Goal: Information Seeking & Learning: Check status

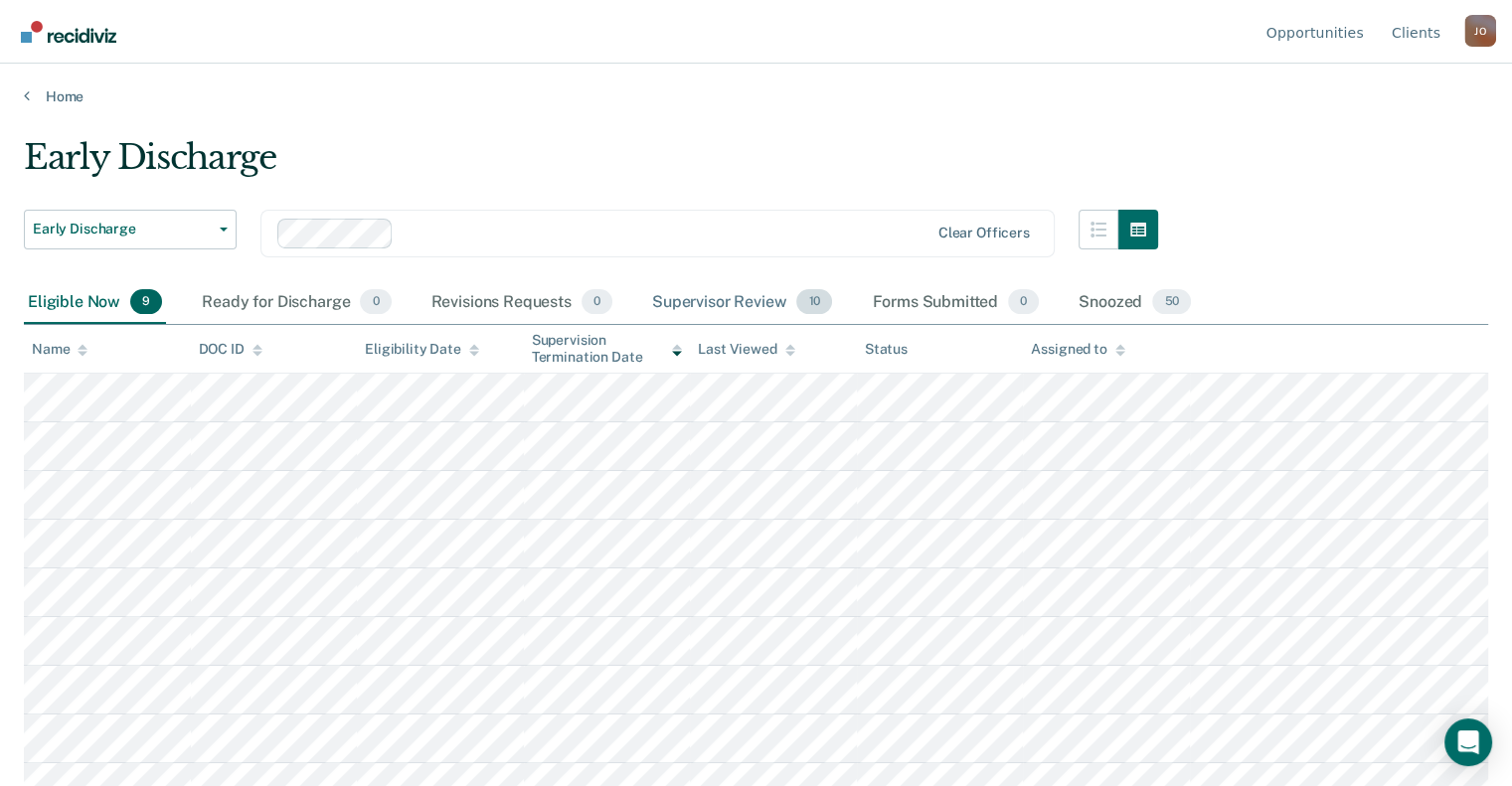
click at [752, 304] on div "Supervisor Review 10" at bounding box center [742, 303] width 188 height 44
click at [119, 304] on div "Eligible Now 9" at bounding box center [95, 303] width 143 height 44
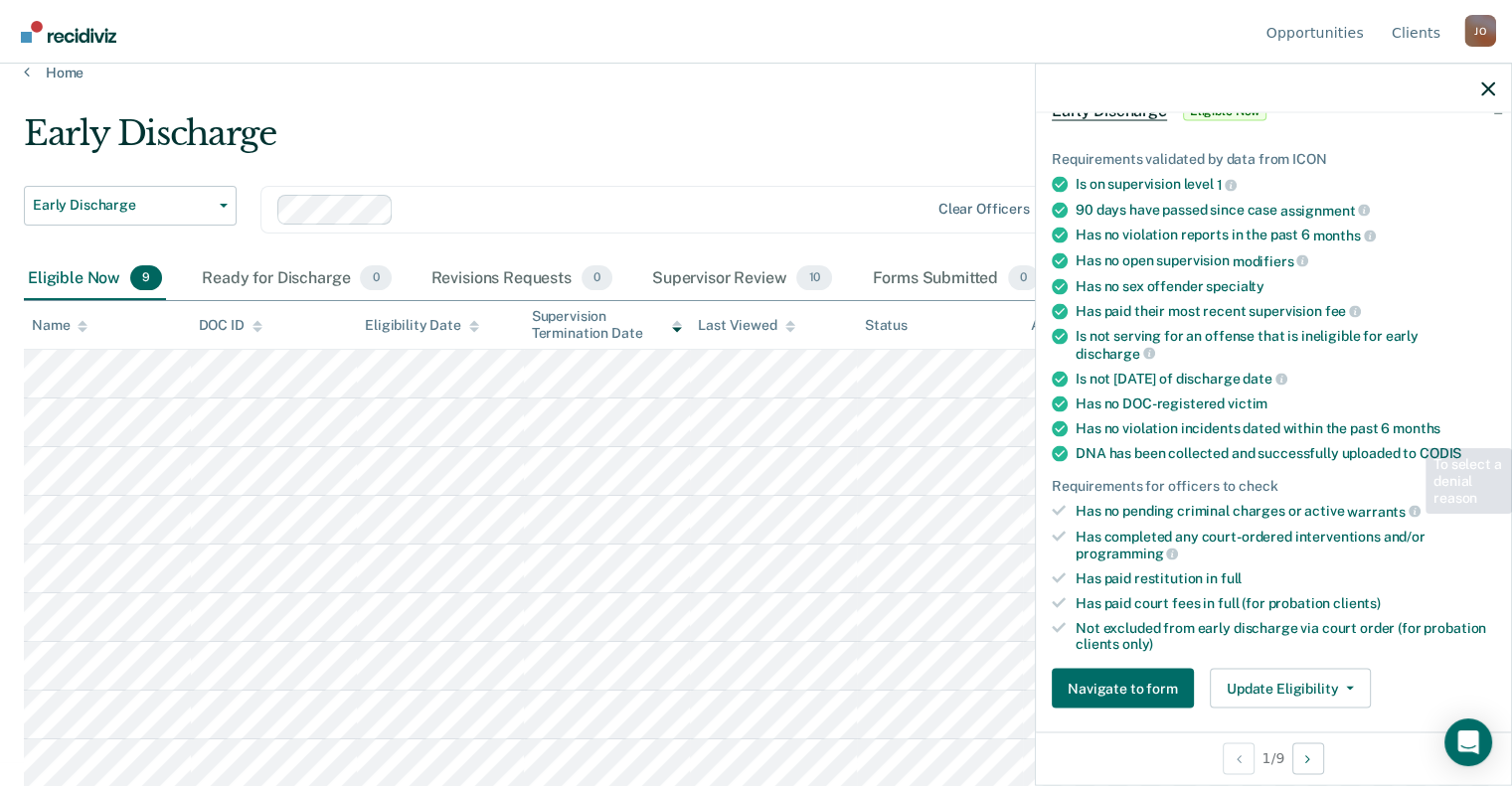
scroll to position [584, 0]
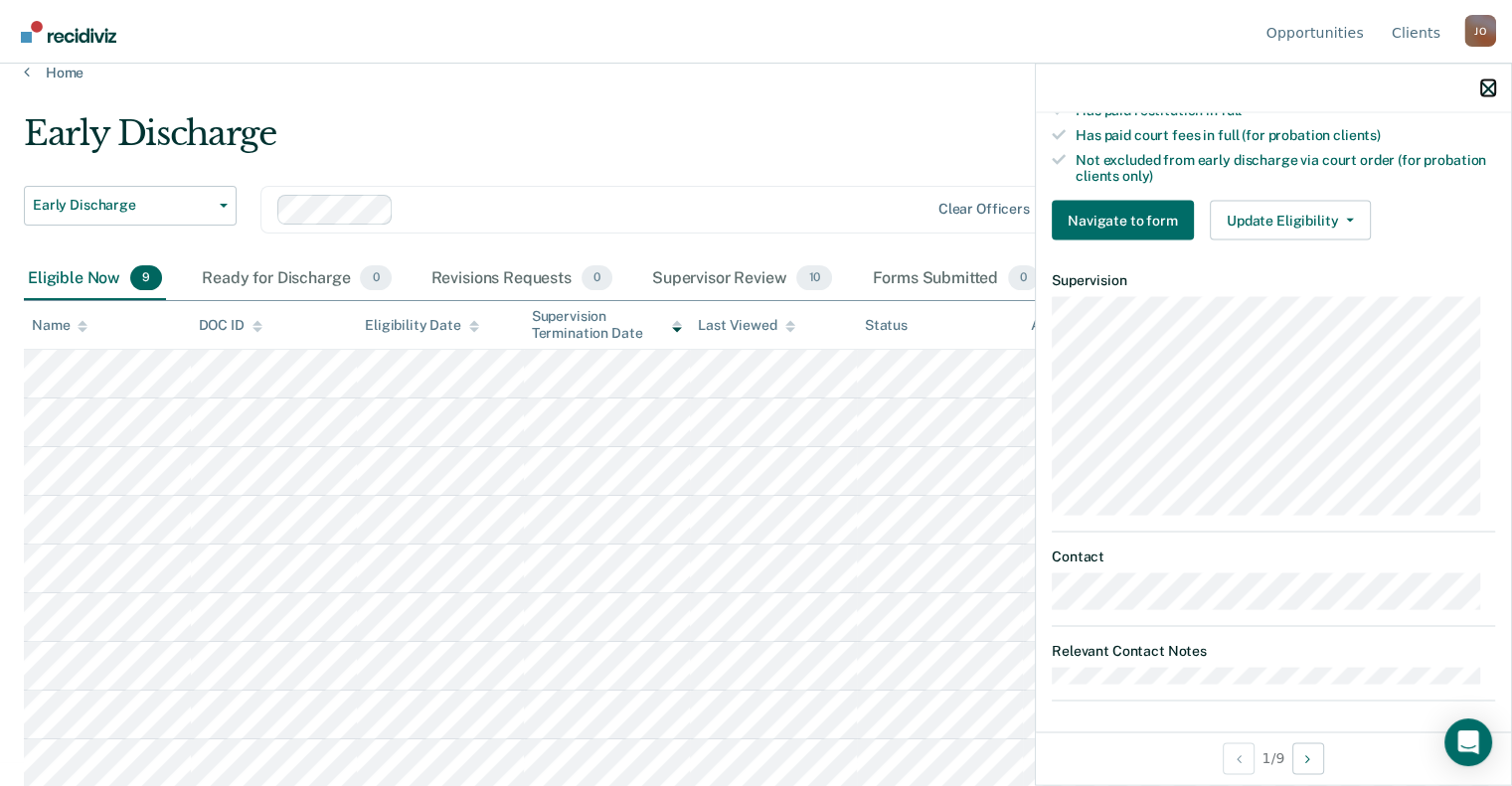
click at [1491, 93] on icon "button" at bounding box center [1488, 89] width 14 height 14
